Goal: Navigation & Orientation: Find specific page/section

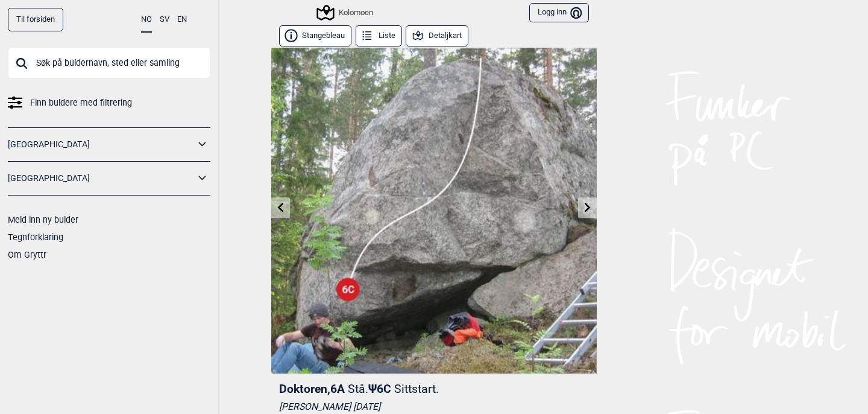
click at [449, 34] on button "Detaljkart" at bounding box center [437, 35] width 63 height 21
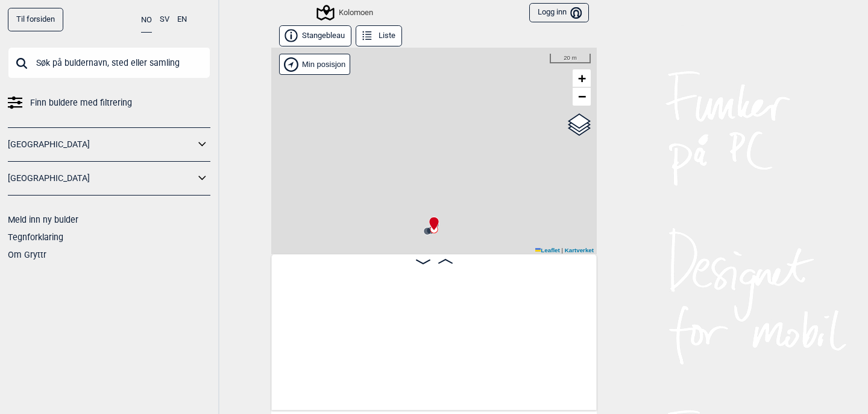
scroll to position [0, 29142]
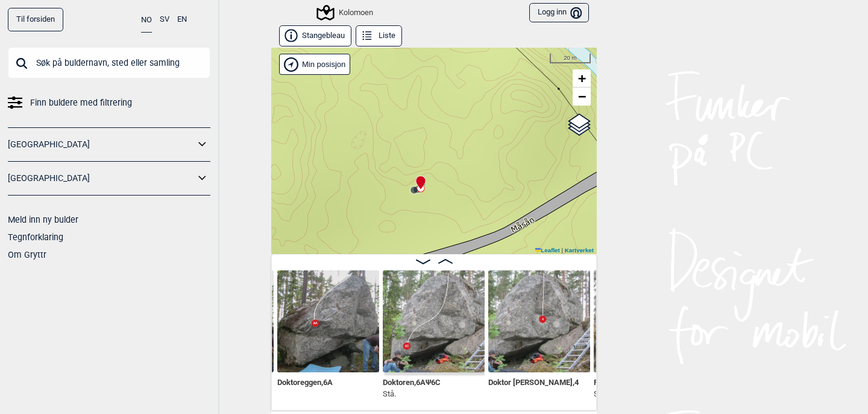
drag, startPoint x: 510, startPoint y: 139, endPoint x: 497, endPoint y: 94, distance: 46.5
click at [497, 94] on div "Kolomoen" at bounding box center [434, 151] width 326 height 206
click at [585, 99] on span "−" at bounding box center [582, 96] width 8 height 15
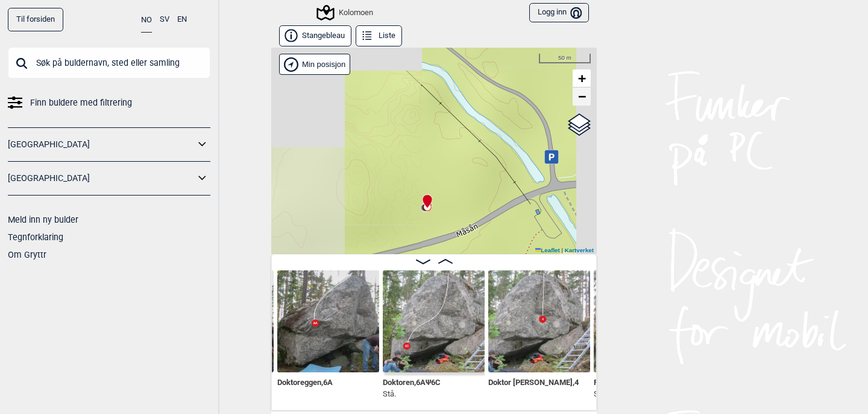
click at [585, 99] on span "−" at bounding box center [582, 96] width 8 height 15
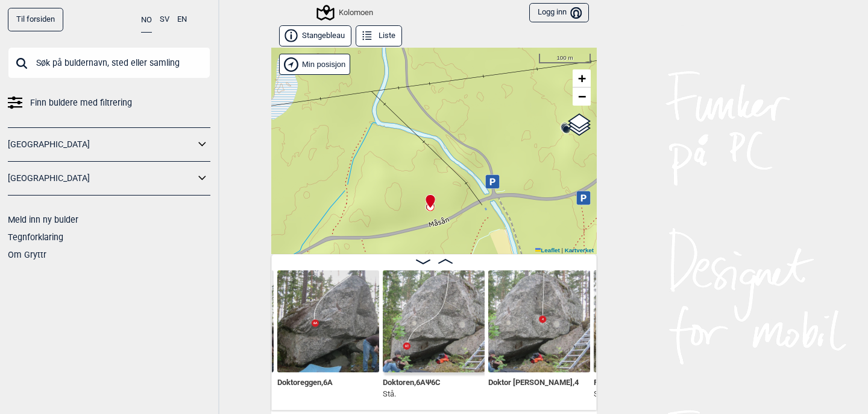
drag, startPoint x: 441, startPoint y: 174, endPoint x: 441, endPoint y: 106, distance: 68.1
click at [441, 106] on div "Kolomoen" at bounding box center [434, 151] width 326 height 206
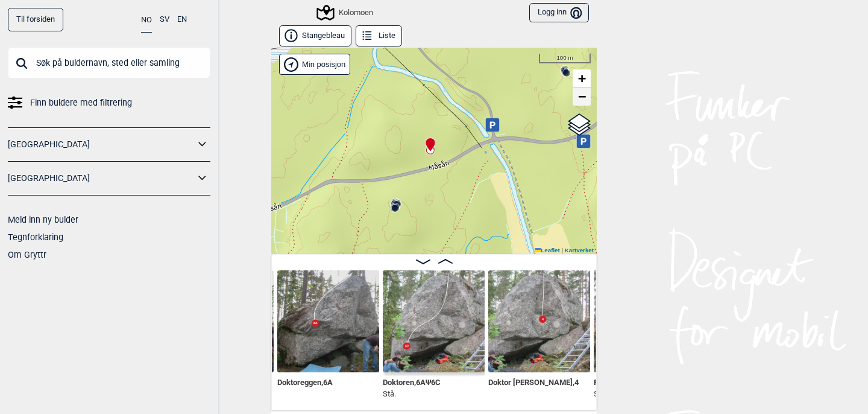
click at [586, 95] on span "−" at bounding box center [582, 96] width 8 height 15
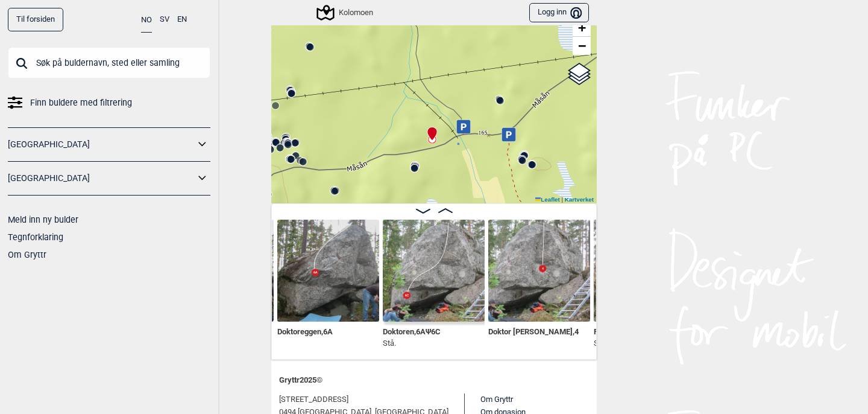
scroll to position [46, 0]
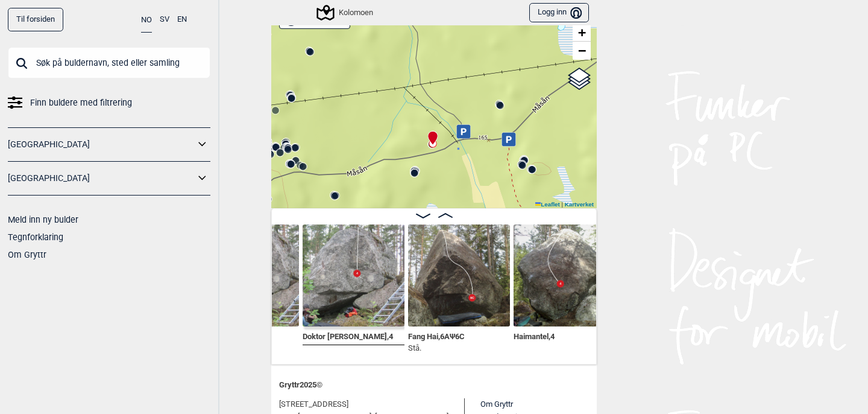
scroll to position [0, 29329]
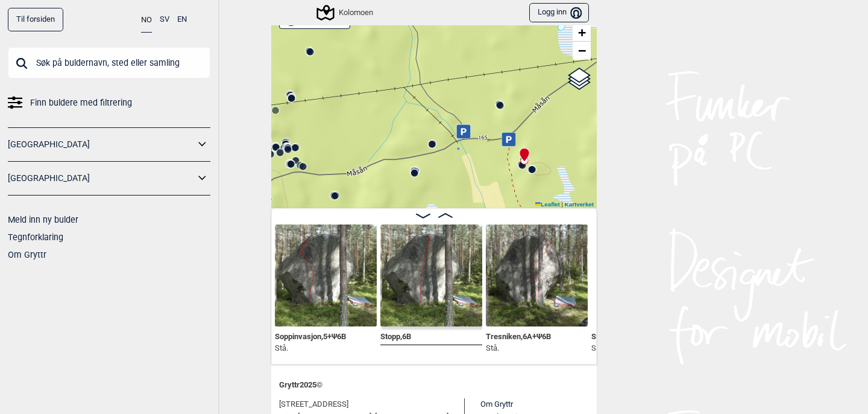
scroll to position [0, 31150]
click at [500, 104] on circle at bounding box center [500, 105] width 7 height 7
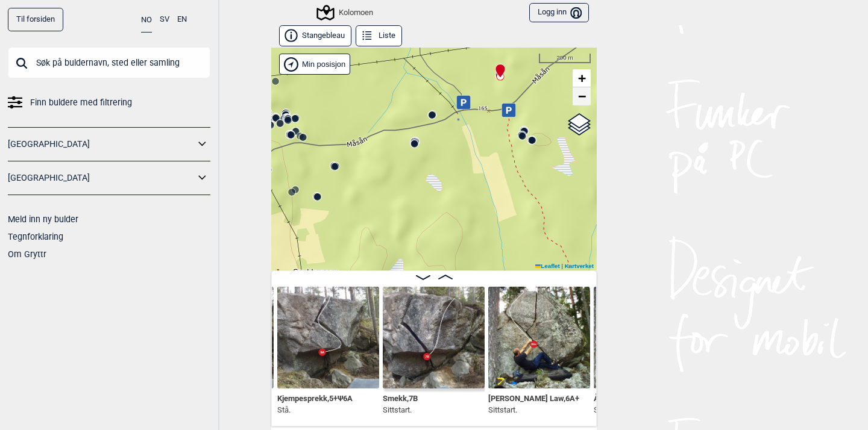
click at [584, 96] on span "−" at bounding box center [582, 96] width 8 height 15
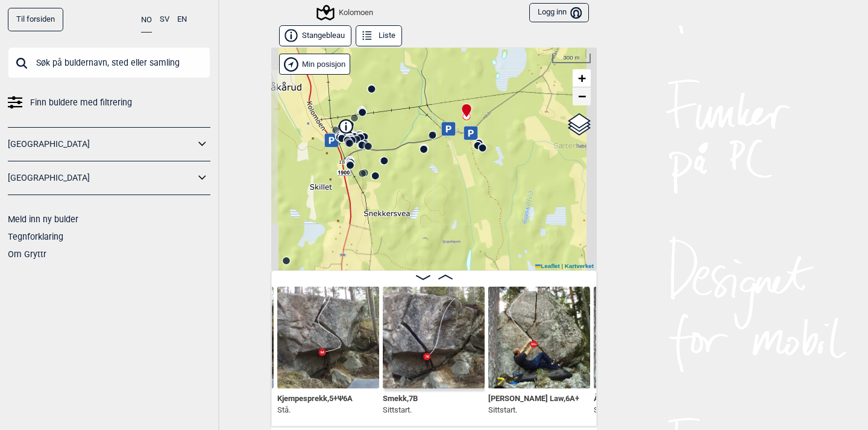
click at [584, 96] on span "−" at bounding box center [582, 96] width 8 height 15
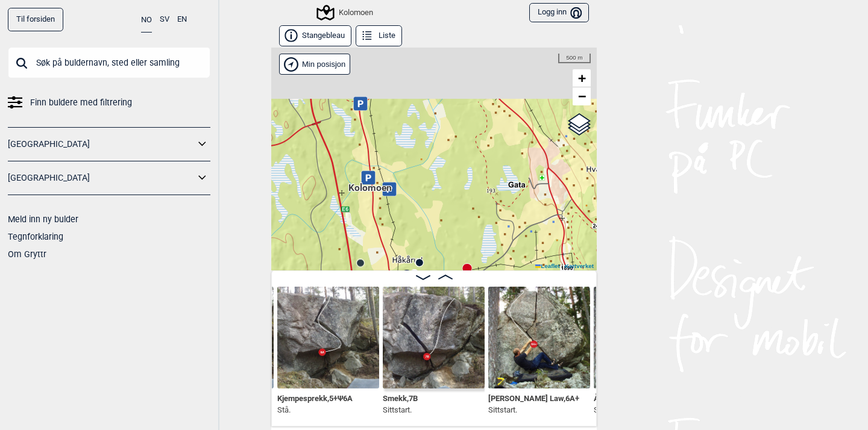
drag, startPoint x: 396, startPoint y: 89, endPoint x: 423, endPoint y: 255, distance: 168.0
click at [421, 253] on div "Kolomoen" at bounding box center [434, 159] width 326 height 223
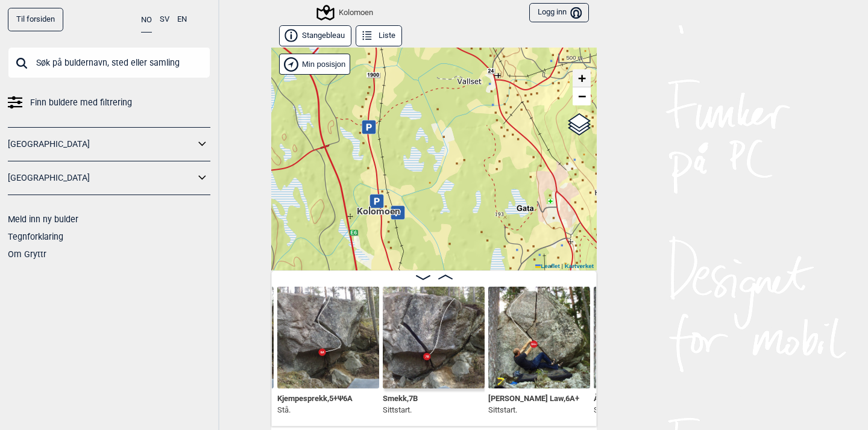
click at [584, 79] on span "+" at bounding box center [582, 78] width 8 height 15
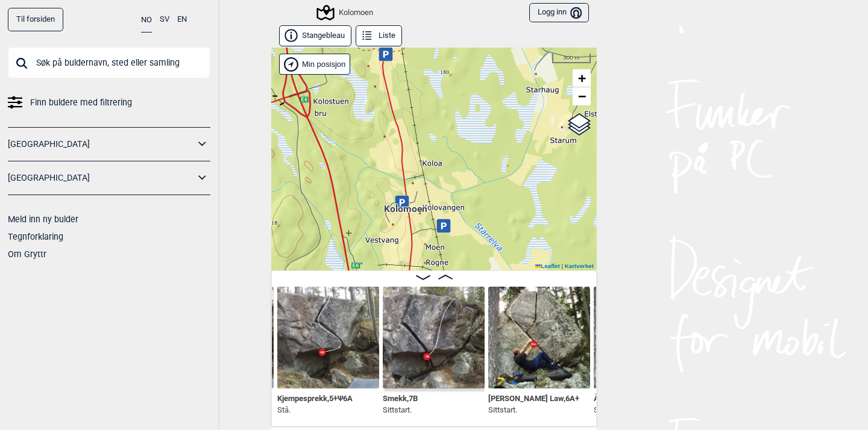
drag, startPoint x: 424, startPoint y: 224, endPoint x: 506, endPoint y: 179, distance: 93.6
click at [506, 179] on div "Kolomoen" at bounding box center [434, 159] width 326 height 223
